Goal: Obtain resource: Download file/media

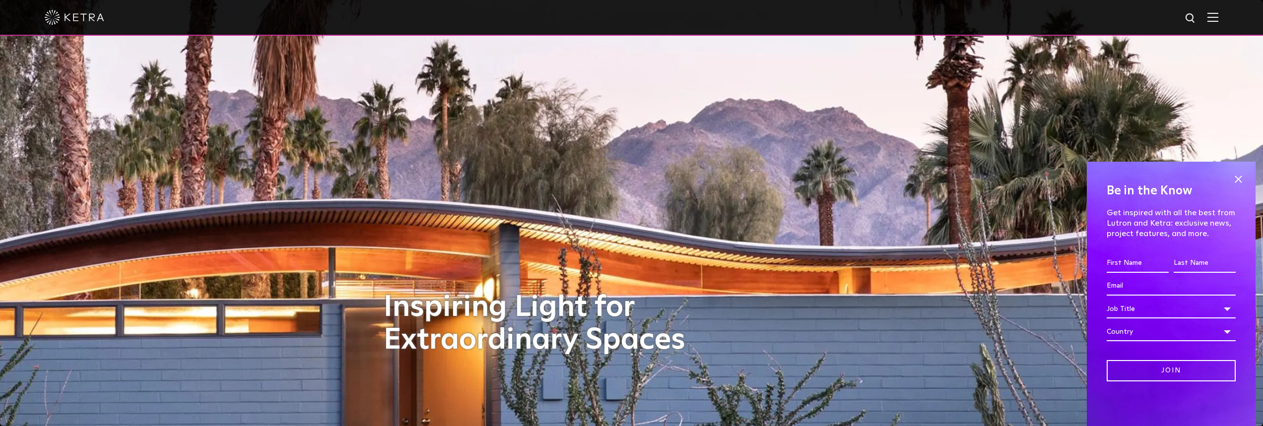
click at [1217, 20] on img at bounding box center [1213, 16] width 11 height 9
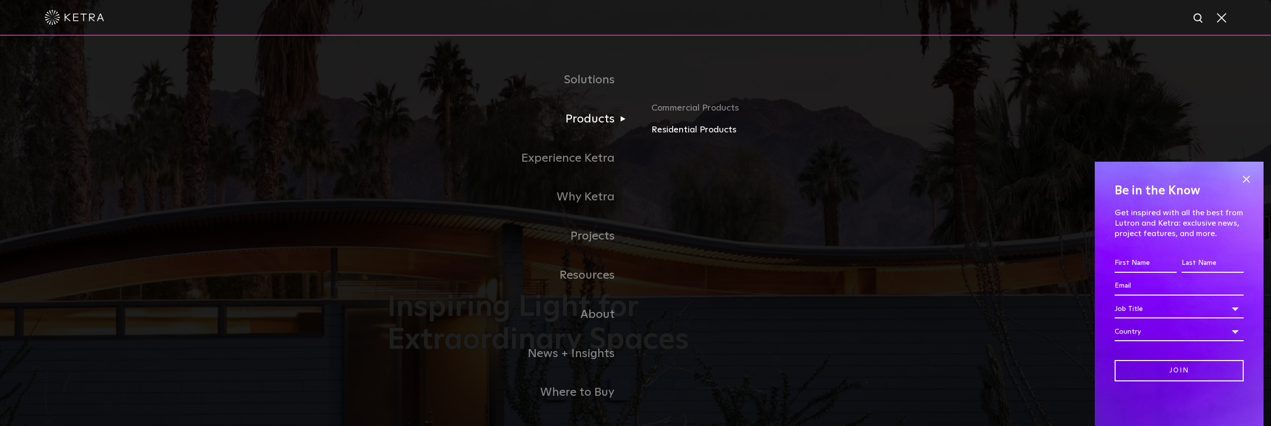
click at [667, 129] on link "Residential Products" at bounding box center [767, 130] width 232 height 14
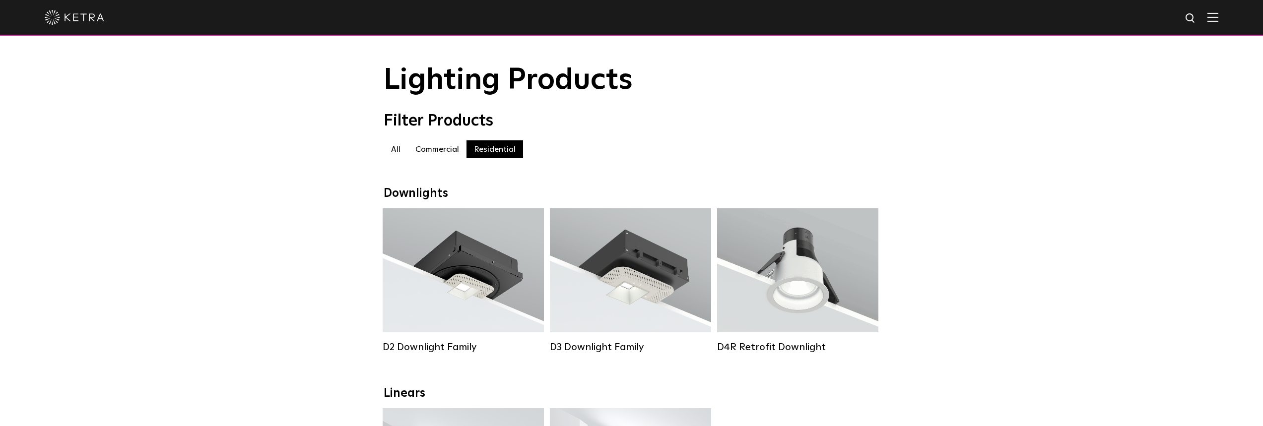
scroll to position [12, 0]
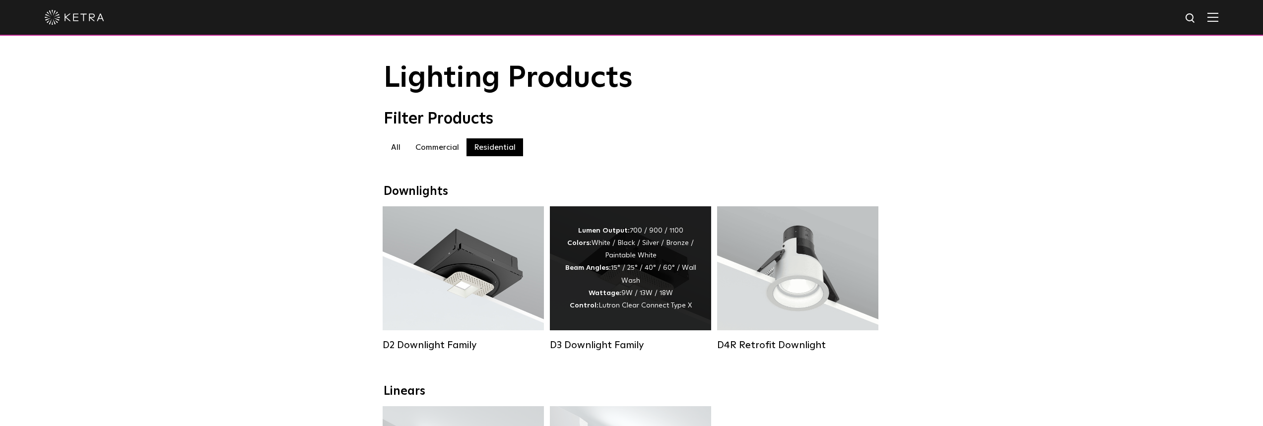
click at [681, 241] on div "Lumen Output: 700 / 900 / 1100 Colors: White / Black / Silver / Bronze / Painta…" at bounding box center [631, 268] width 132 height 87
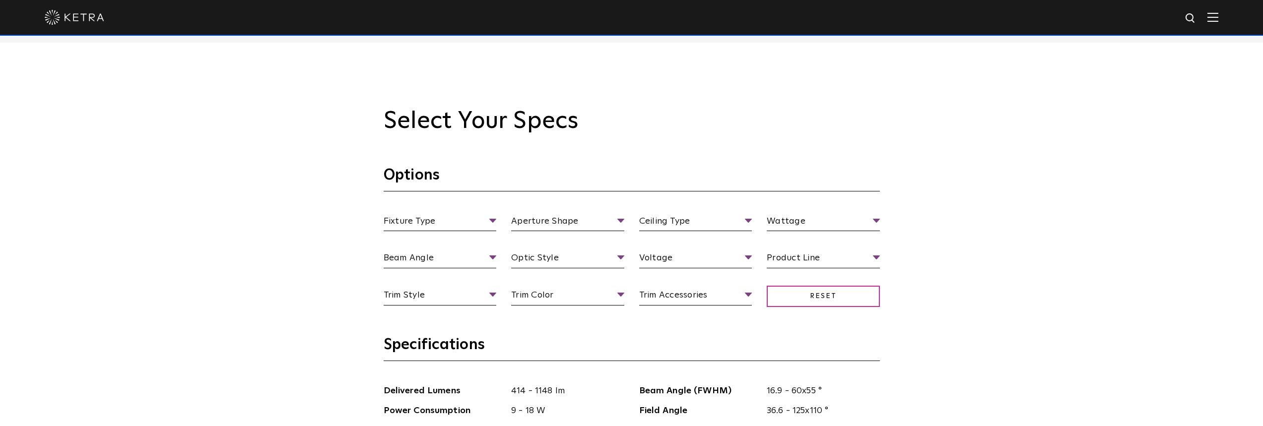
scroll to position [858, 0]
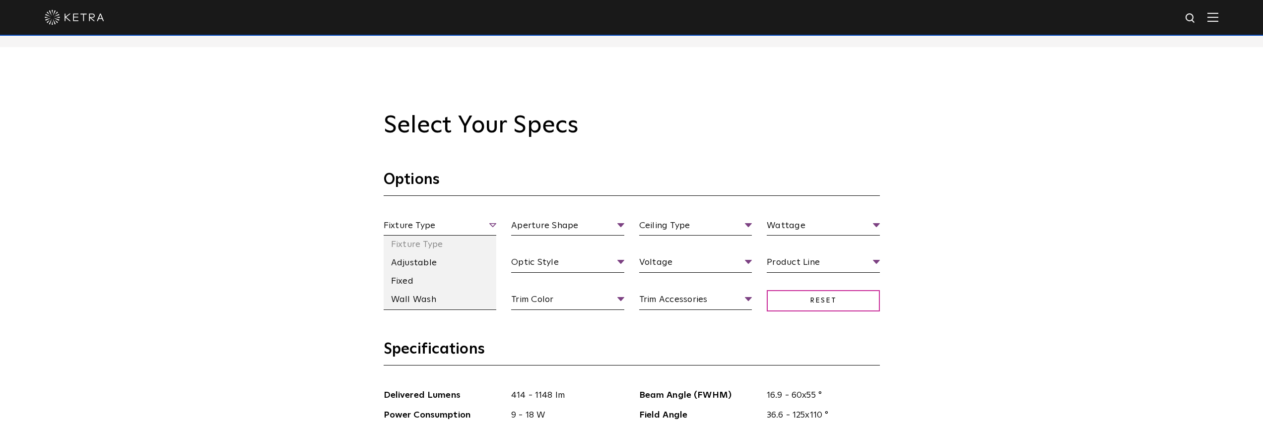
click at [487, 232] on span "Fixture Type" at bounding box center [440, 227] width 113 height 17
click at [461, 255] on li "Adjustable" at bounding box center [440, 263] width 113 height 18
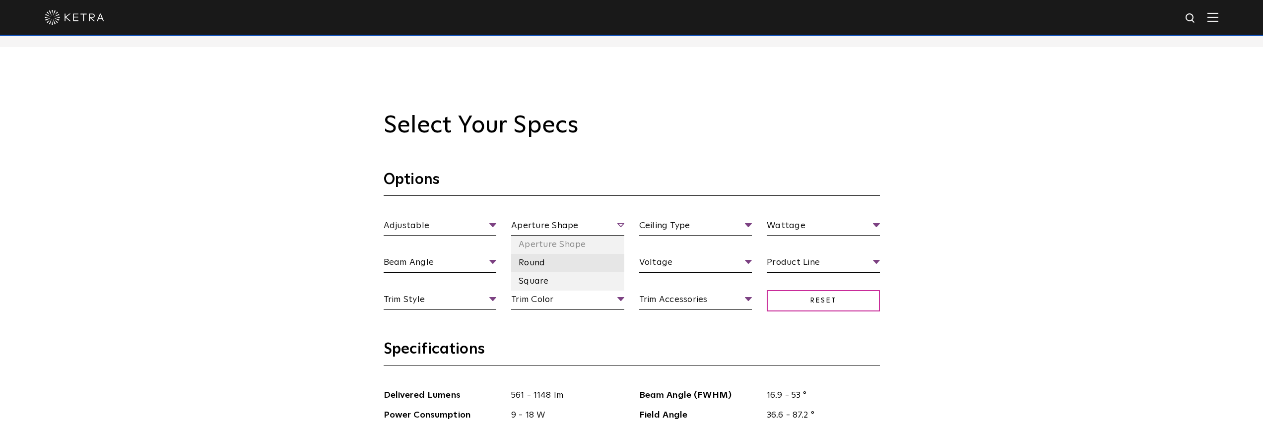
click at [542, 259] on li "Round" at bounding box center [567, 263] width 113 height 18
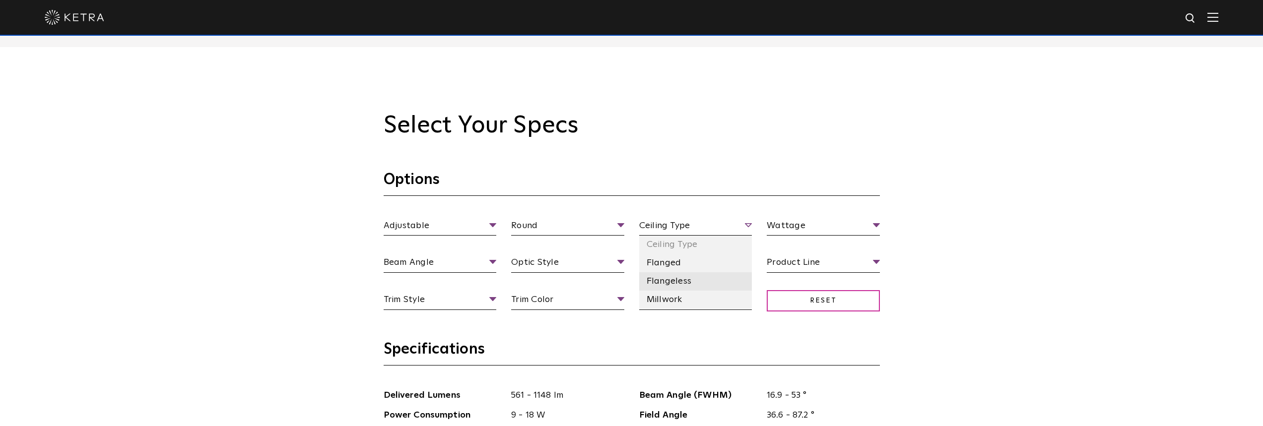
click at [667, 278] on li "Flangeless" at bounding box center [695, 282] width 113 height 18
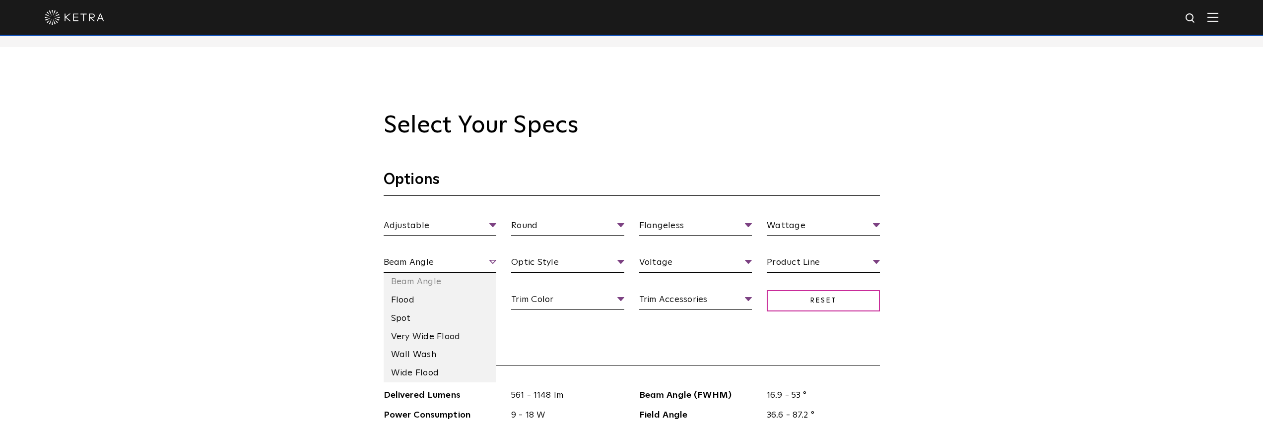
click at [459, 261] on span "Beam Angle" at bounding box center [440, 264] width 113 height 17
click at [432, 294] on li "Flood" at bounding box center [440, 300] width 113 height 18
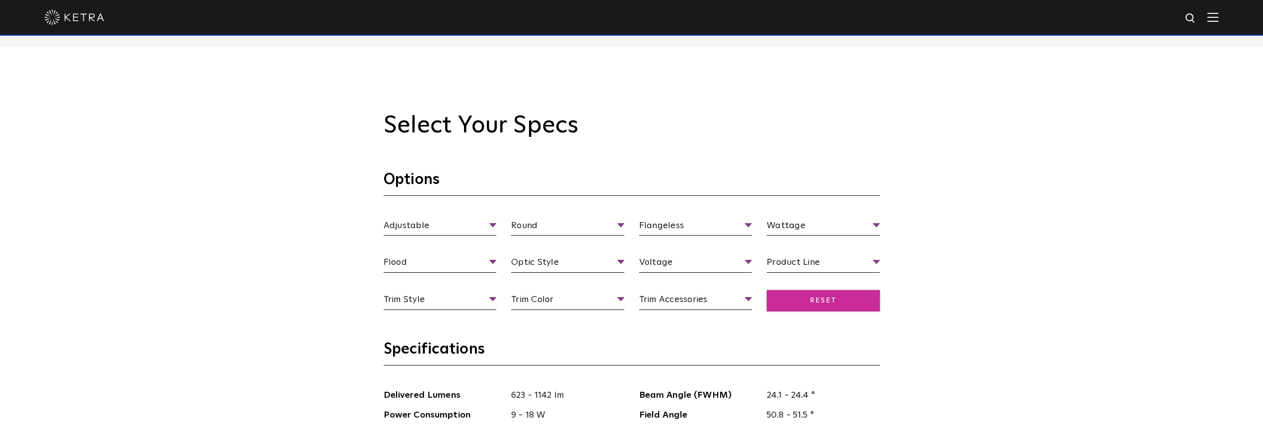
click at [823, 294] on span "Reset" at bounding box center [823, 300] width 113 height 21
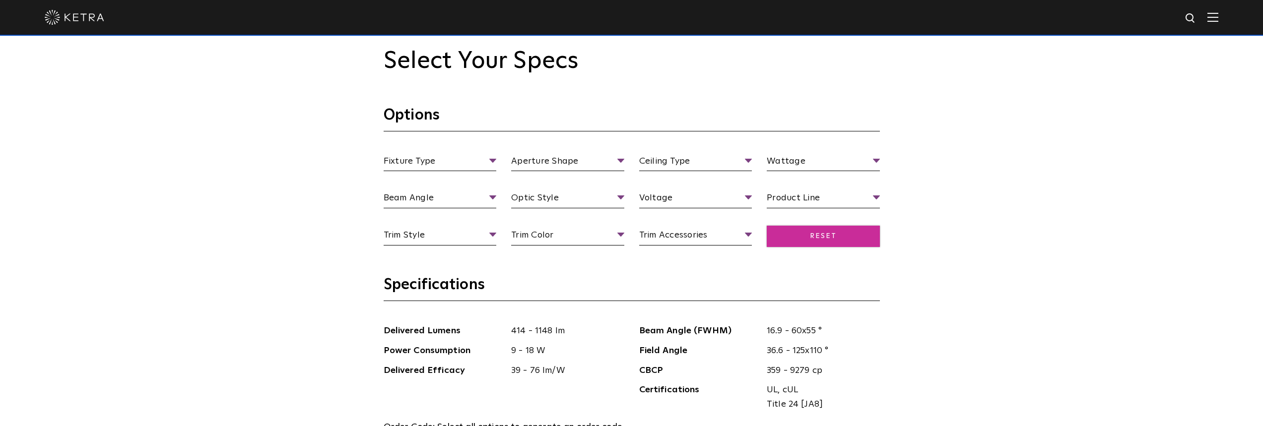
scroll to position [916, 0]
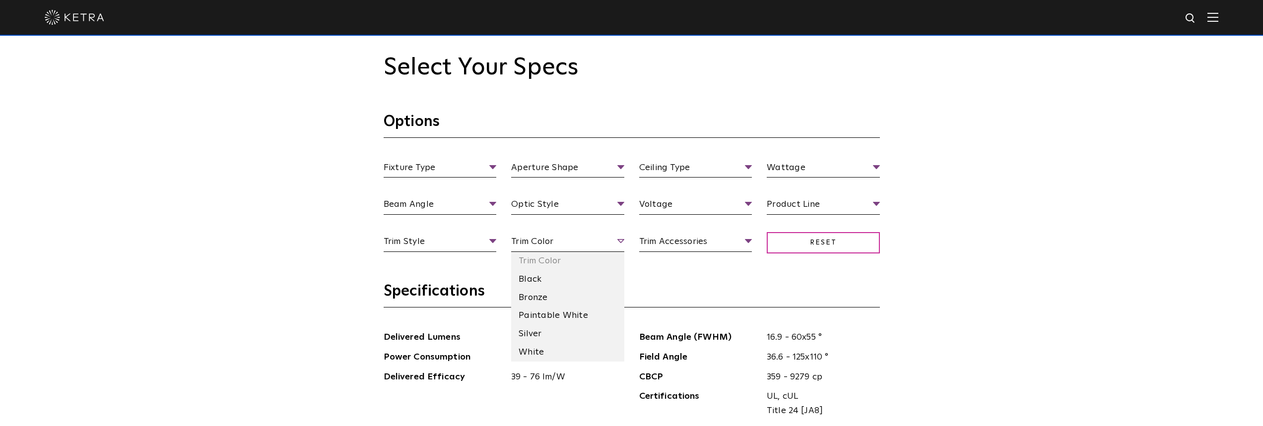
click at [610, 245] on span "Trim Color" at bounding box center [567, 243] width 113 height 17
click at [559, 350] on li "White" at bounding box center [567, 353] width 113 height 18
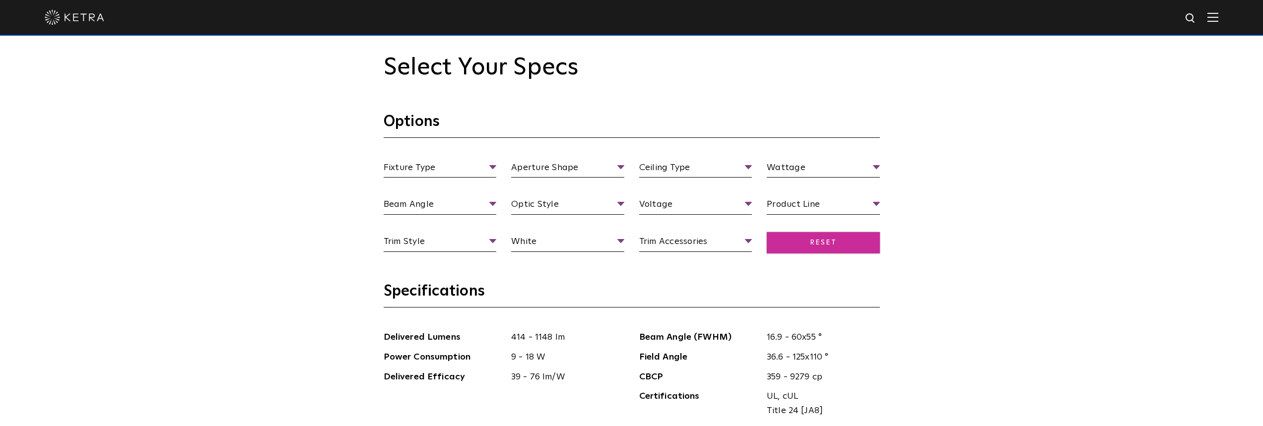
click at [813, 249] on span "Reset" at bounding box center [823, 242] width 113 height 21
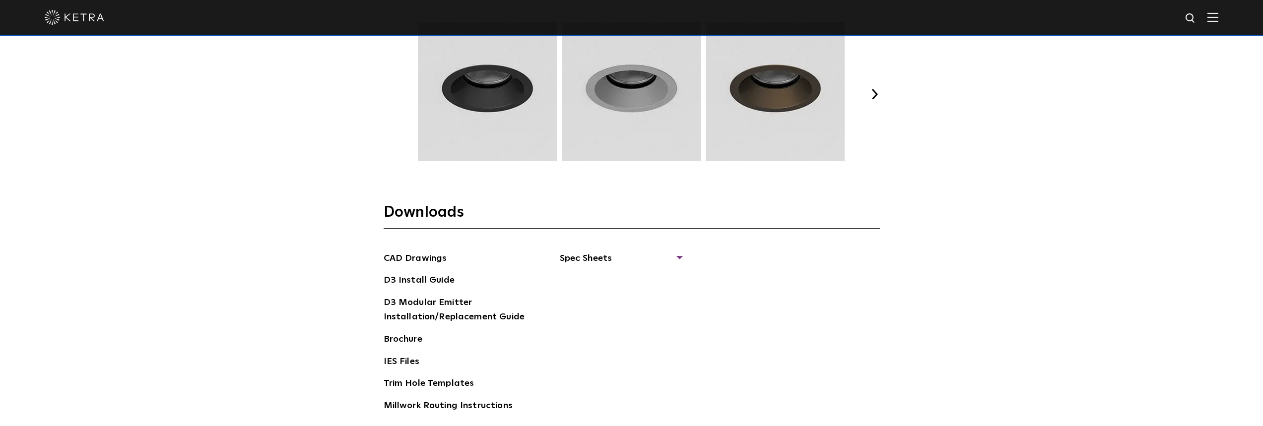
scroll to position [1397, 0]
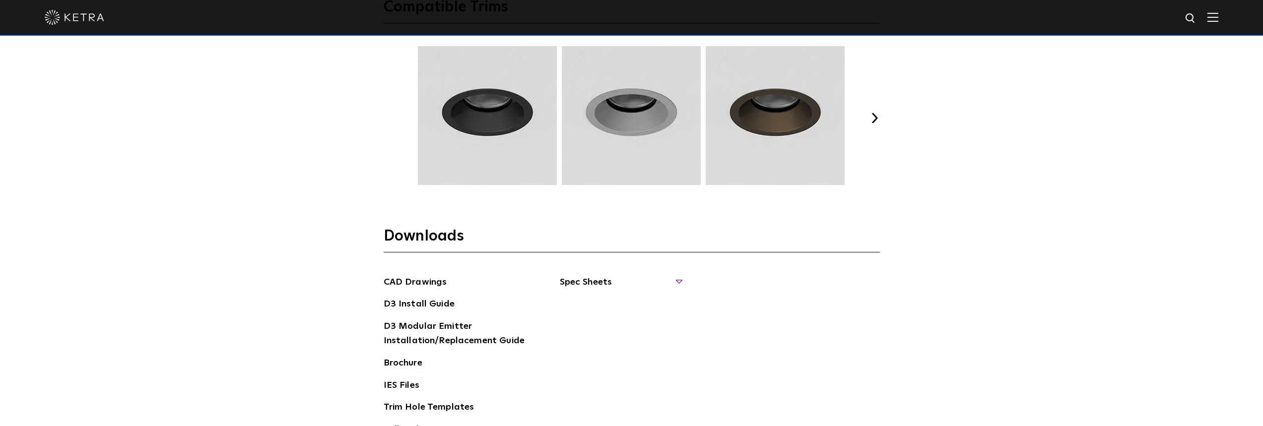
click at [665, 281] on span "Spec Sheets" at bounding box center [621, 287] width 122 height 22
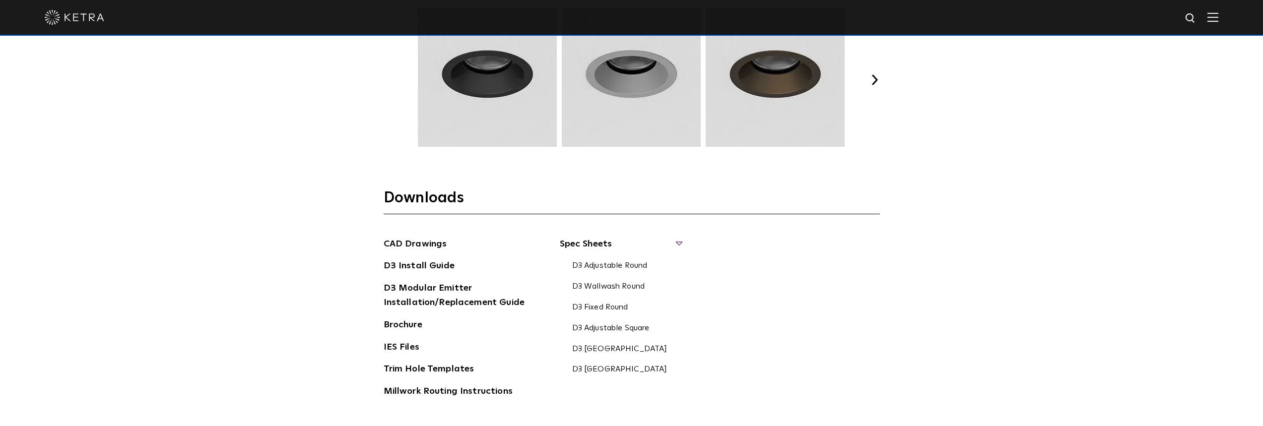
scroll to position [1439, 0]
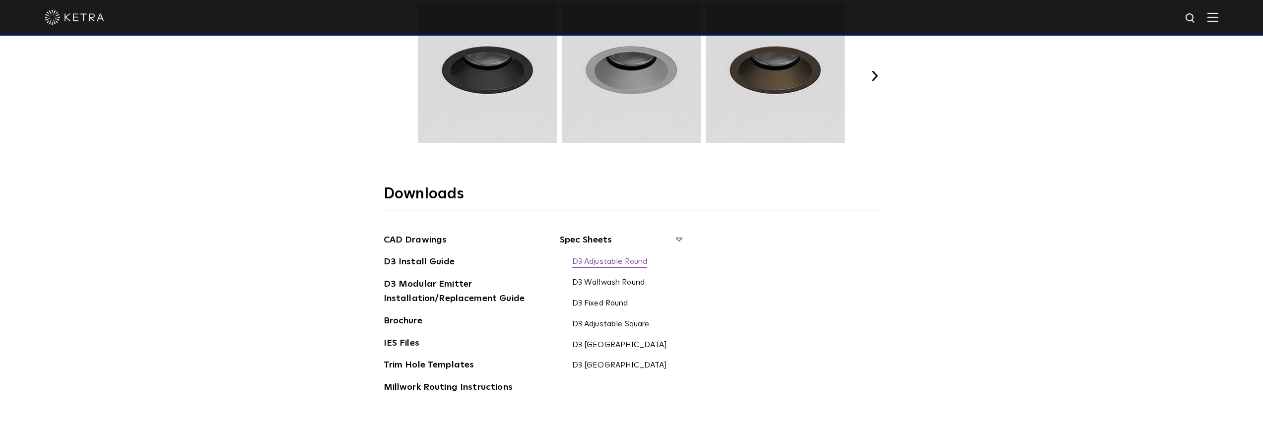
click at [637, 259] on link "D3 Adjustable Round" at bounding box center [609, 262] width 75 height 11
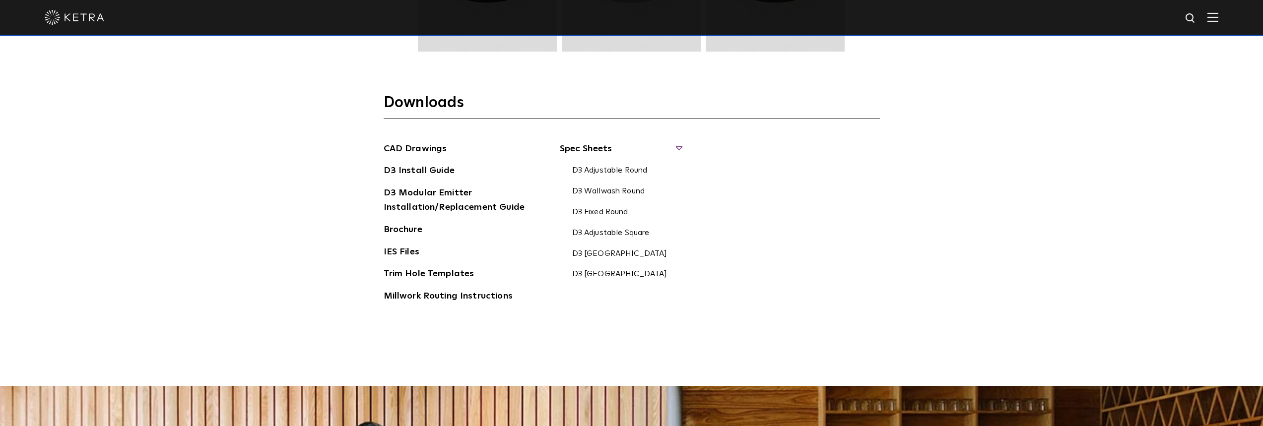
scroll to position [1532, 0]
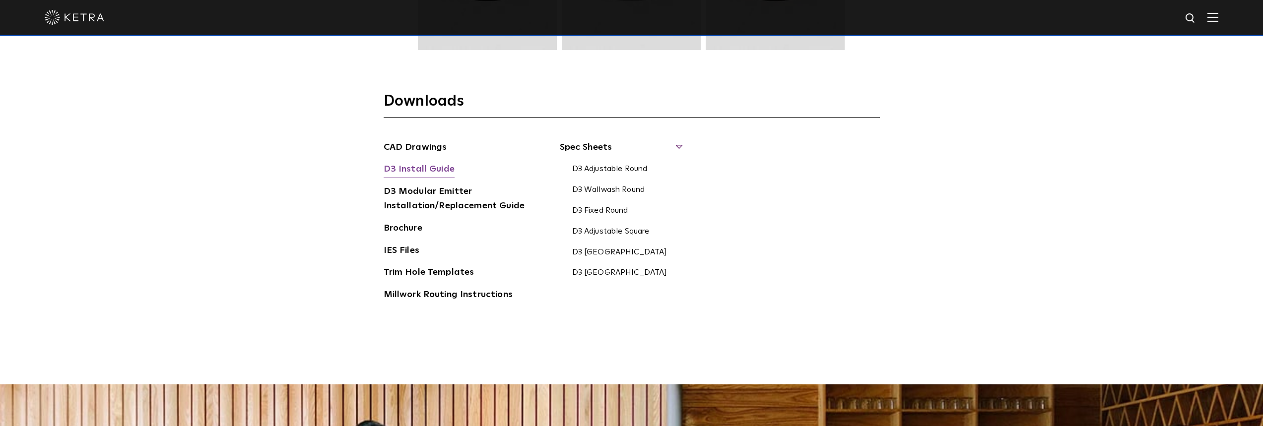
click at [429, 172] on link "D3 Install Guide" at bounding box center [419, 170] width 71 height 16
